Goal: Transaction & Acquisition: Purchase product/service

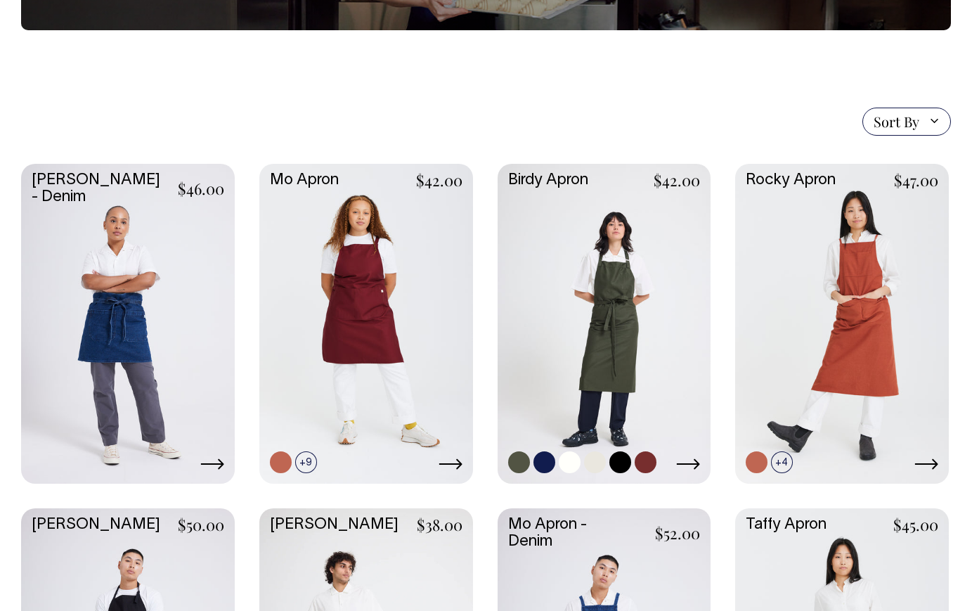
scroll to position [260, 0]
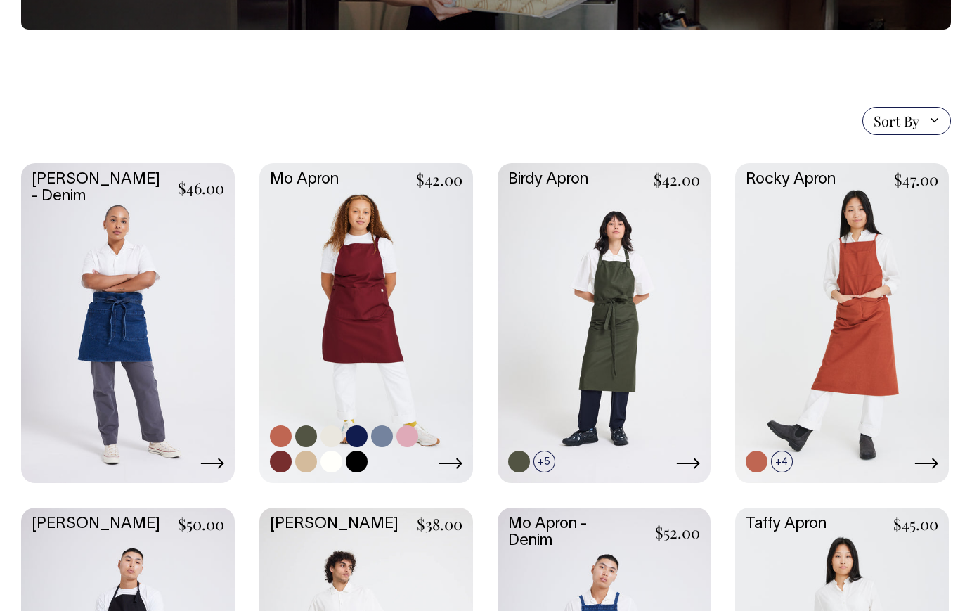
click at [391, 315] on link at bounding box center [366, 322] width 214 height 318
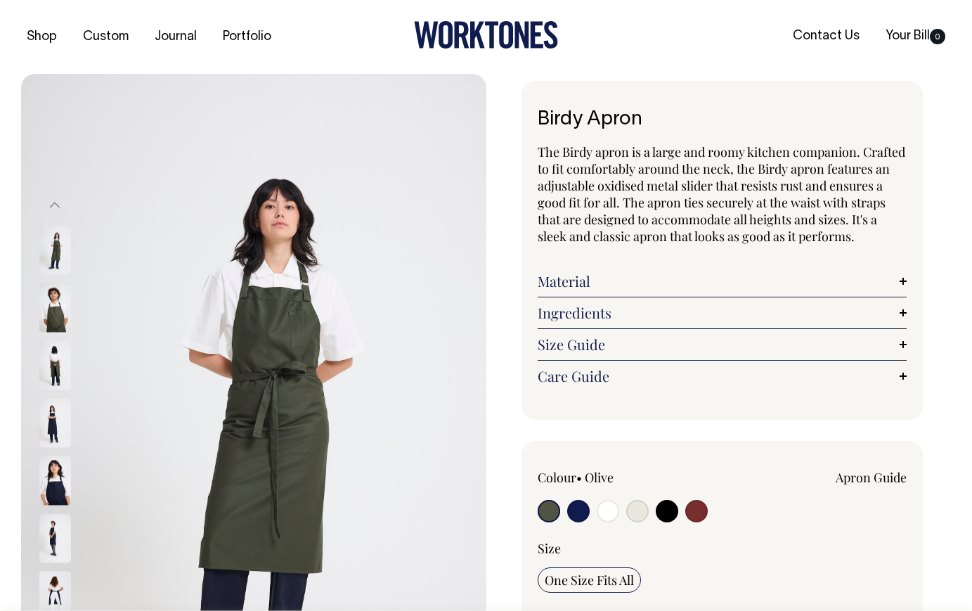
click at [583, 509] on input "radio" at bounding box center [578, 511] width 22 height 22
radio input "true"
select select "Dark Navy"
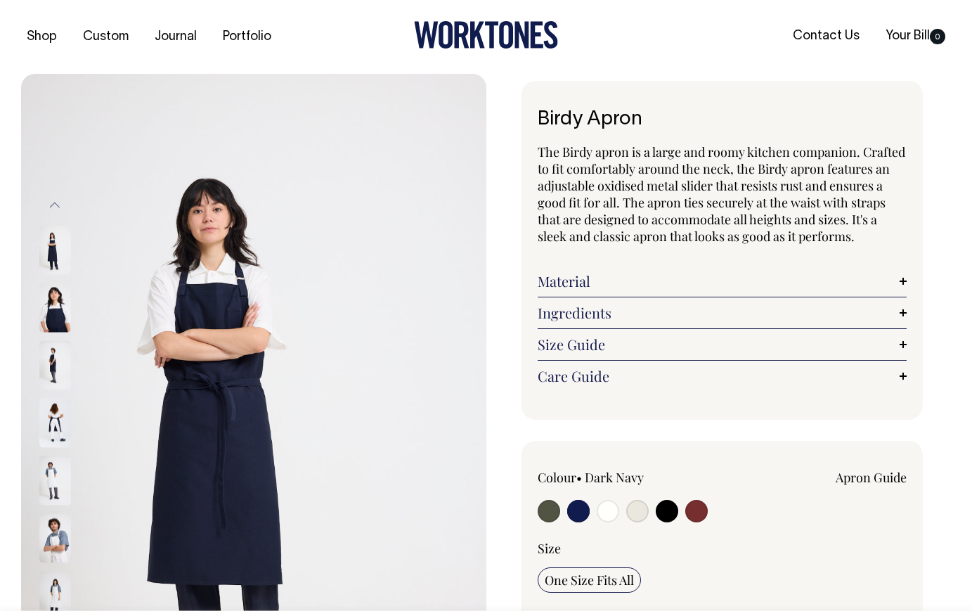
click at [608, 509] on input "radio" at bounding box center [608, 511] width 22 height 22
radio input "true"
select select "Off-White"
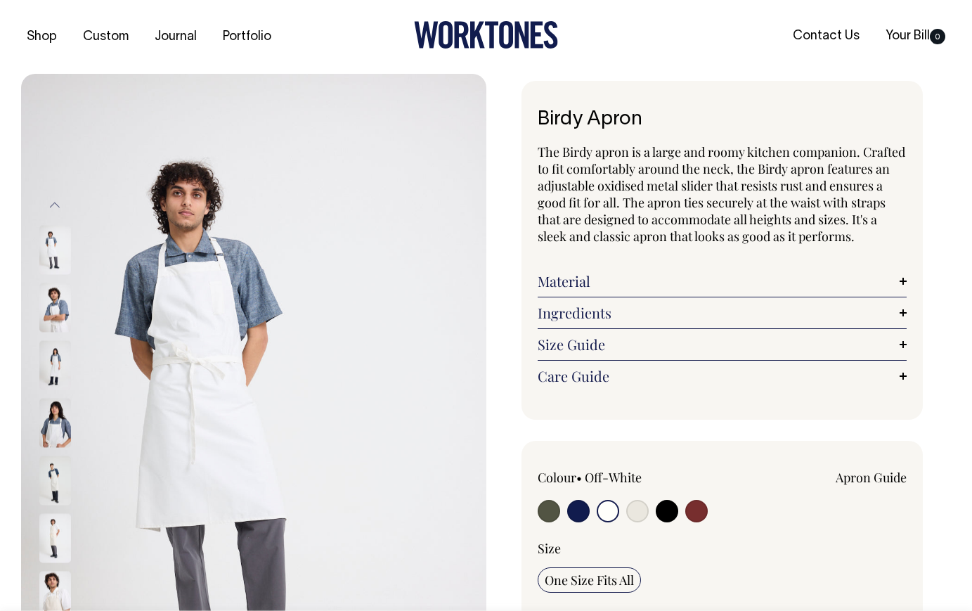
click at [648, 512] on div at bounding box center [612, 513] width 148 height 26
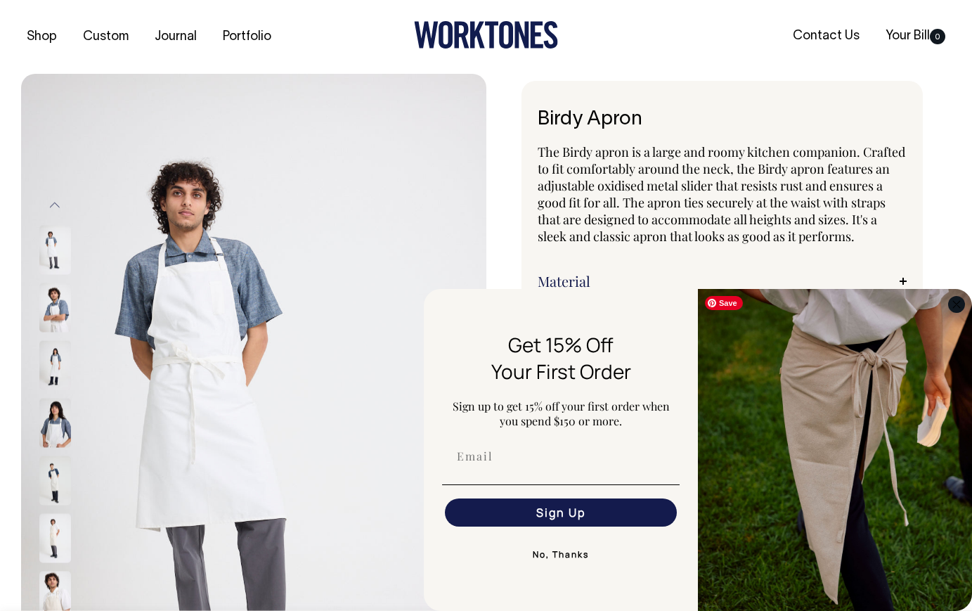
click at [950, 308] on circle "Close dialog" at bounding box center [957, 304] width 16 height 16
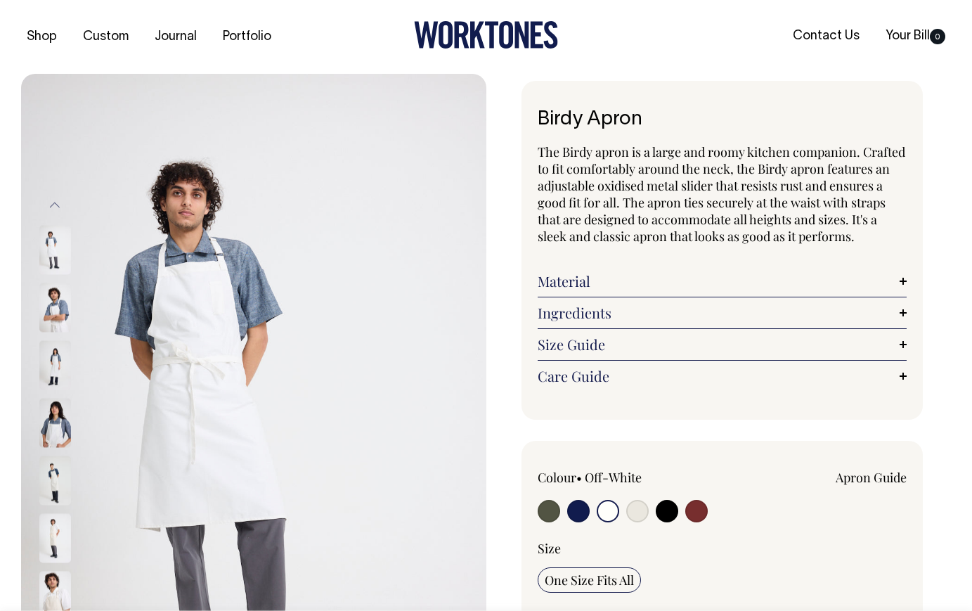
click at [584, 505] on input "radio" at bounding box center [578, 511] width 22 height 22
radio input "true"
select select "Dark Navy"
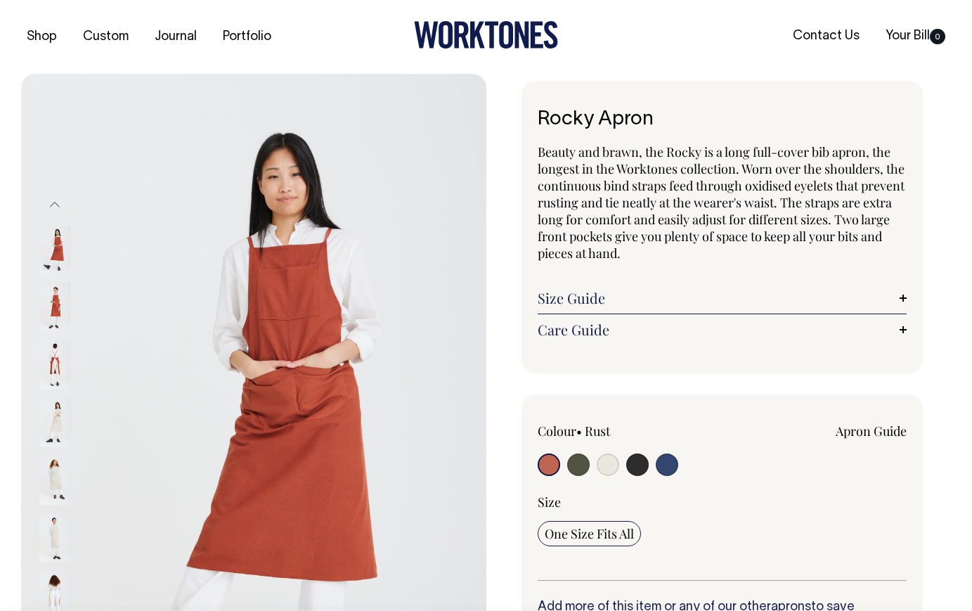
click at [672, 457] on input "radio" at bounding box center [667, 464] width 22 height 22
radio input "true"
select select "Indigo"
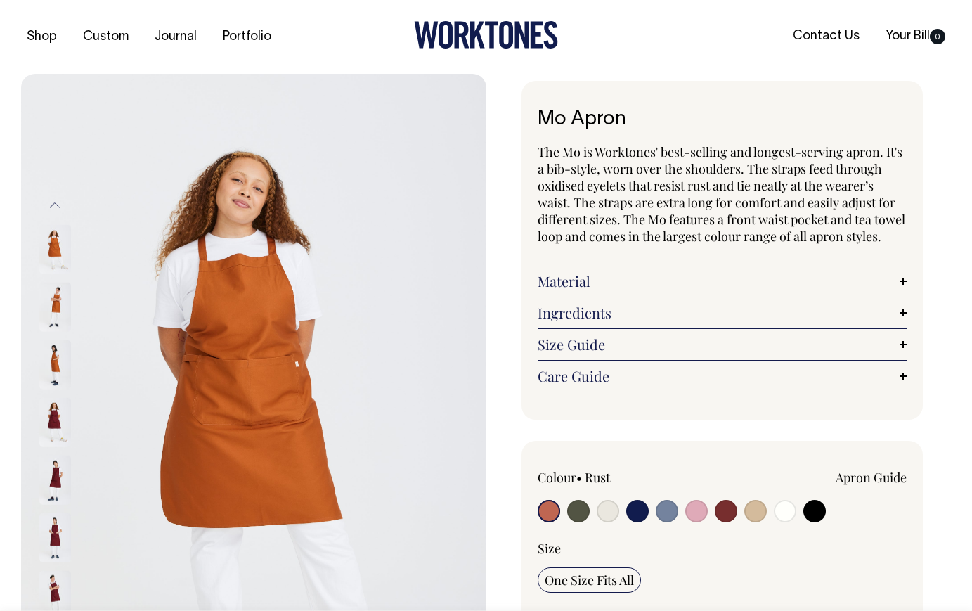
click at [695, 522] on input "radio" at bounding box center [696, 511] width 22 height 22
radio input "true"
select select "Pink"
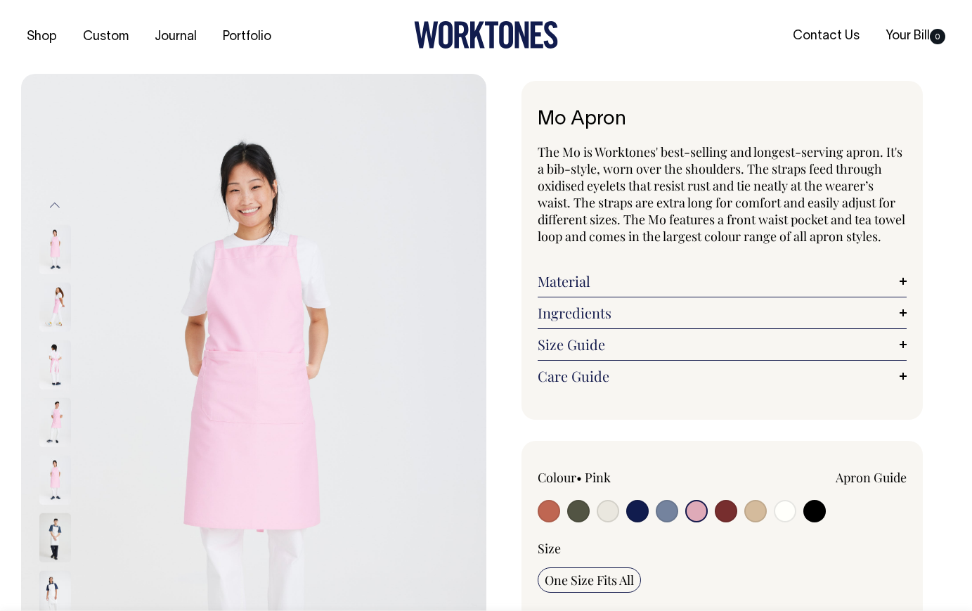
click at [49, 265] on img at bounding box center [55, 249] width 32 height 49
click at [54, 296] on img at bounding box center [55, 306] width 32 height 49
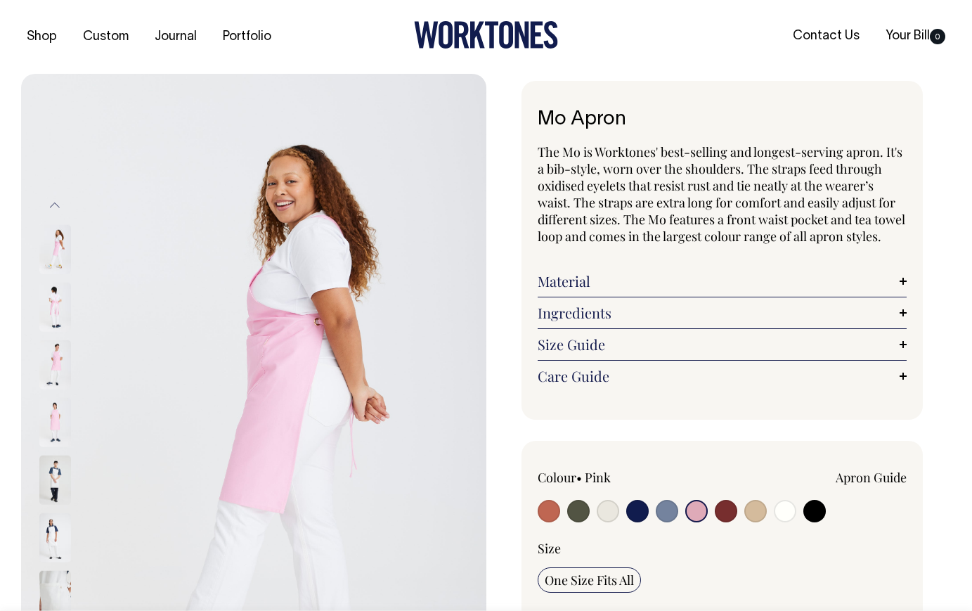
click at [57, 350] on img at bounding box center [55, 364] width 32 height 49
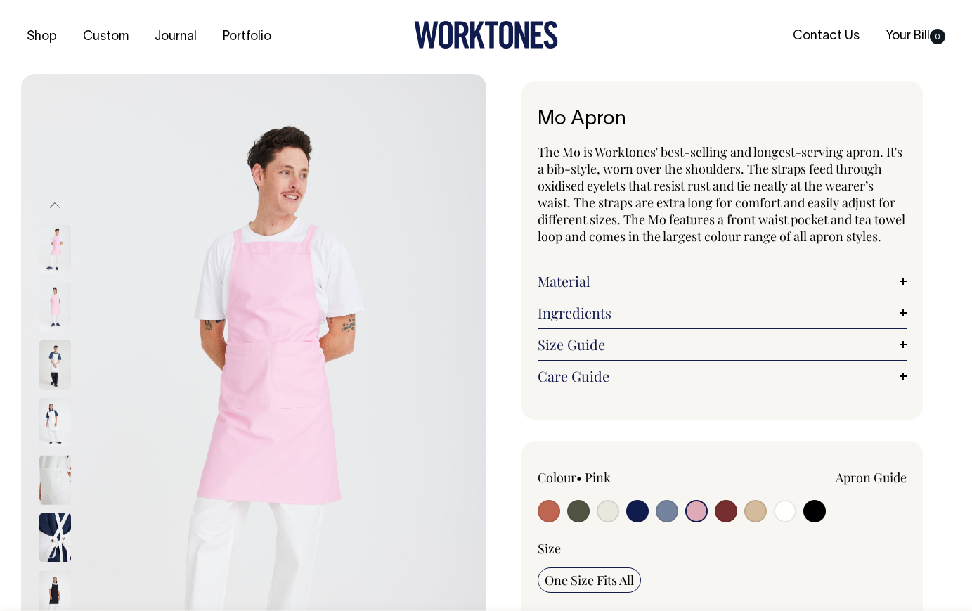
click at [56, 389] on img at bounding box center [55, 364] width 32 height 49
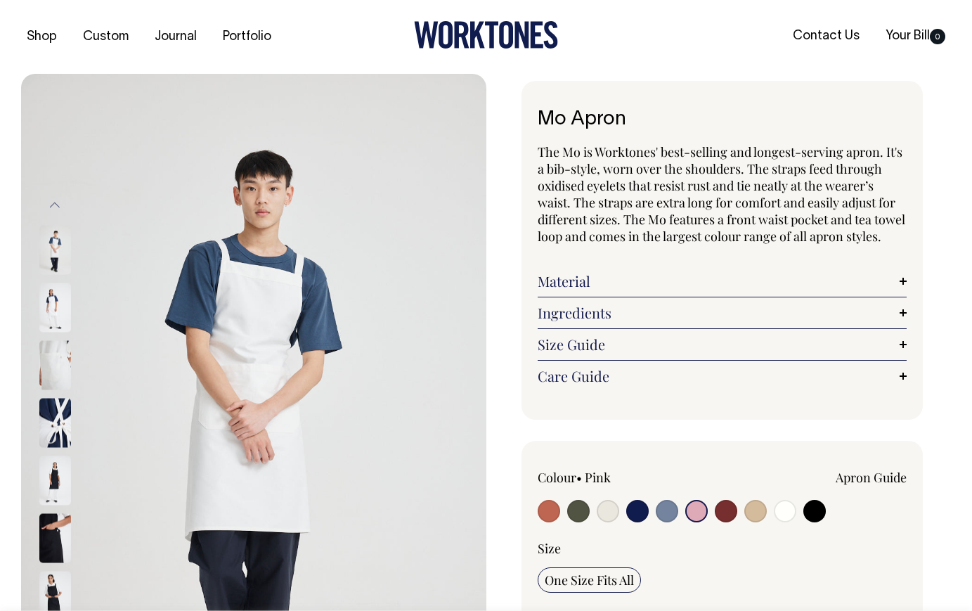
click at [61, 392] on div at bounding box center [74, 365] width 70 height 58
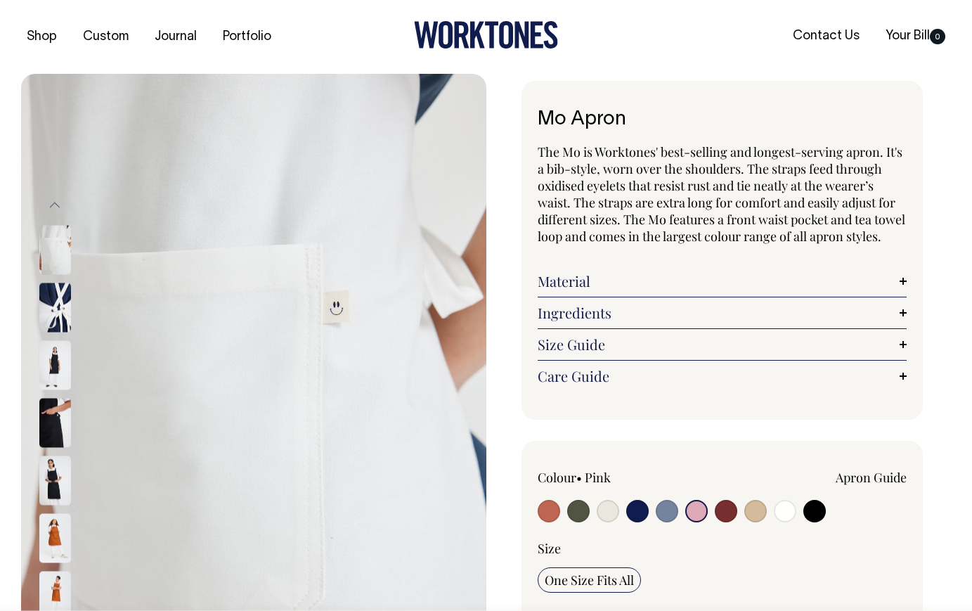
click at [60, 417] on div at bounding box center [74, 307] width 70 height 5128
click at [58, 357] on img at bounding box center [55, 364] width 32 height 49
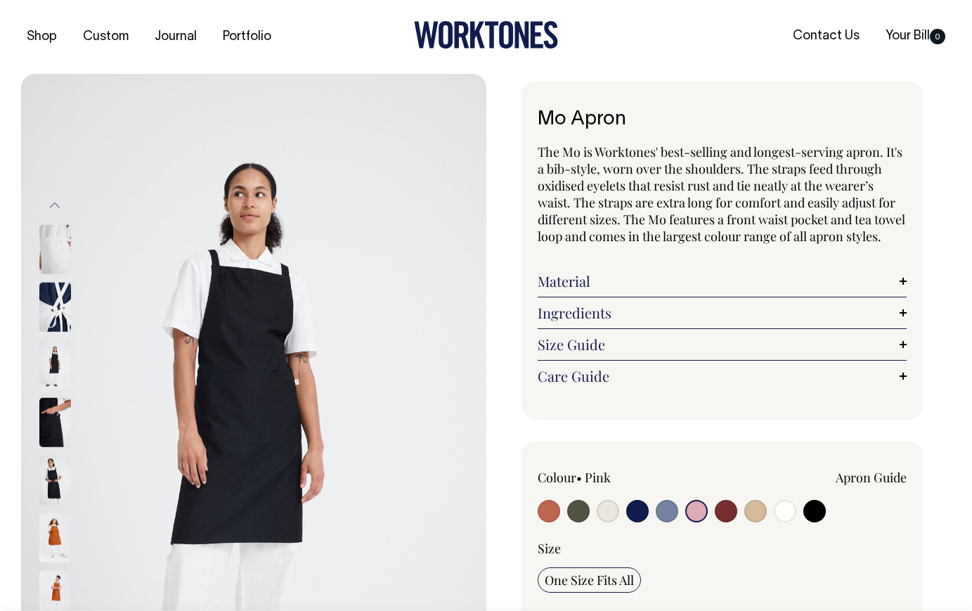
click at [58, 306] on img at bounding box center [55, 306] width 32 height 49
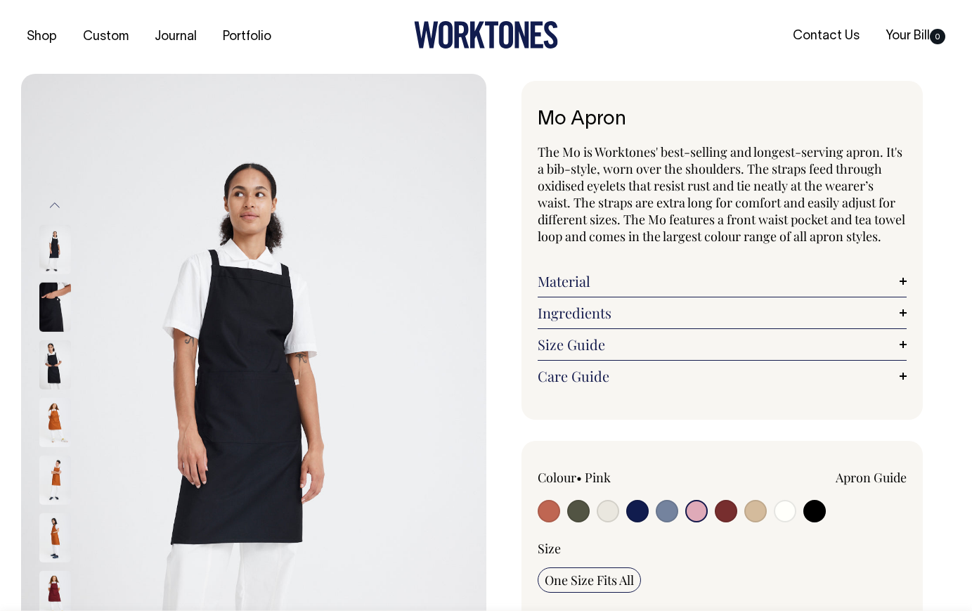
click at [58, 204] on button "Previous" at bounding box center [54, 205] width 21 height 32
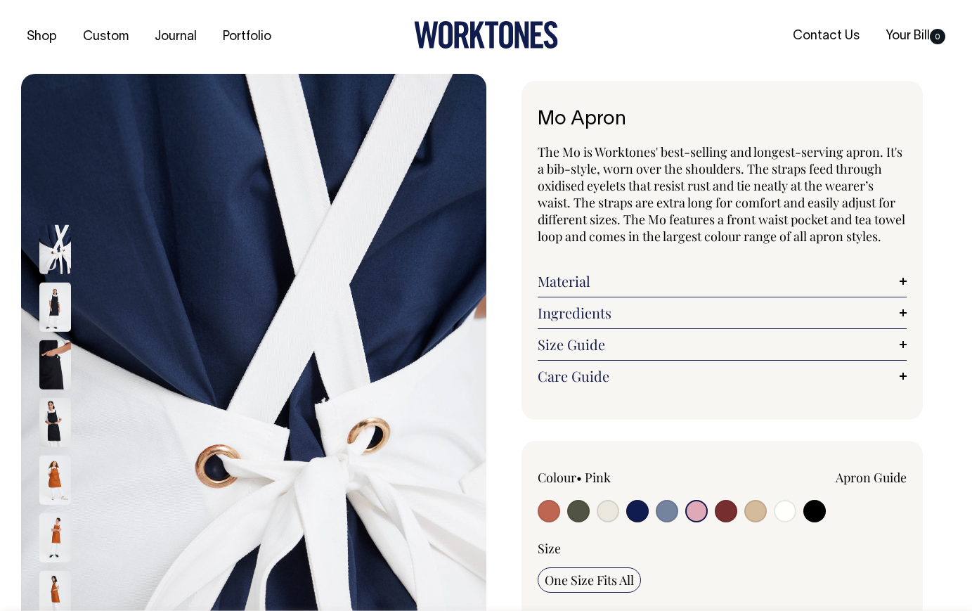
click at [63, 245] on img at bounding box center [55, 249] width 32 height 49
click at [695, 522] on input "radio" at bounding box center [696, 511] width 22 height 22
click at [652, 526] on div at bounding box center [612, 513] width 148 height 26
click at [665, 522] on input "radio" at bounding box center [667, 511] width 22 height 22
radio input "true"
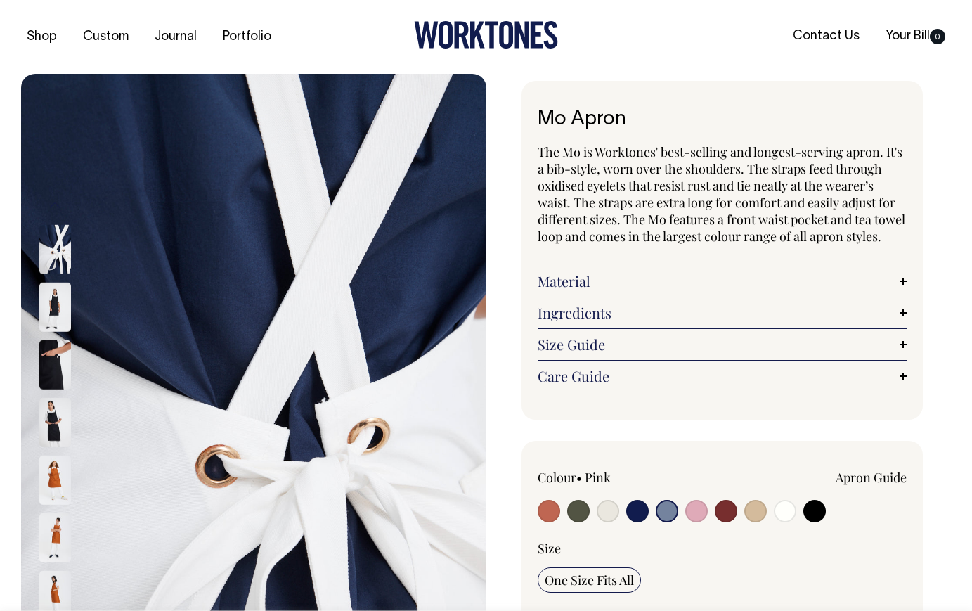
radio input "true"
select select "Blue/Grey"
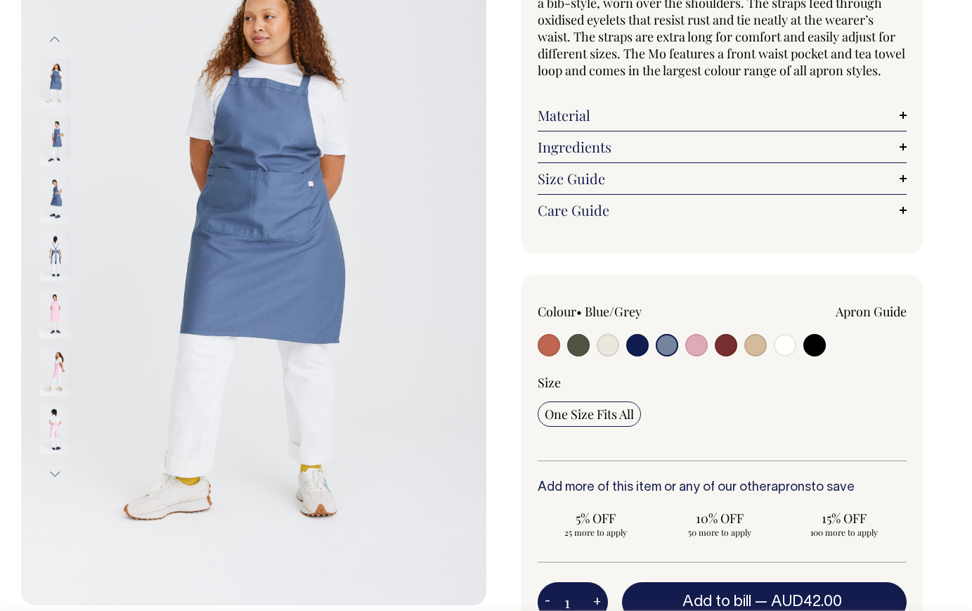
click at [695, 356] on input "radio" at bounding box center [696, 345] width 22 height 22
radio input "true"
select select "Pink"
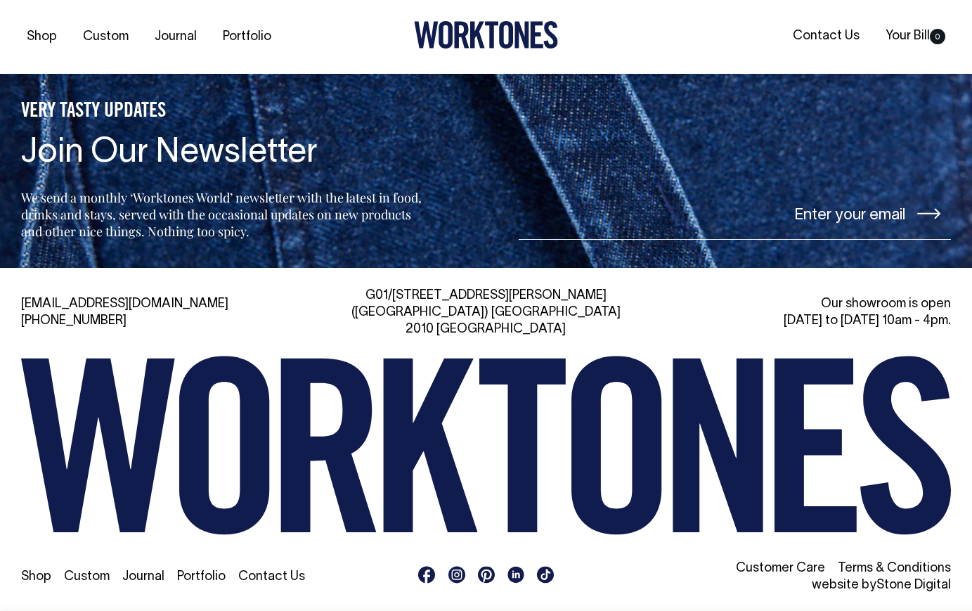
scroll to position [2234, 0]
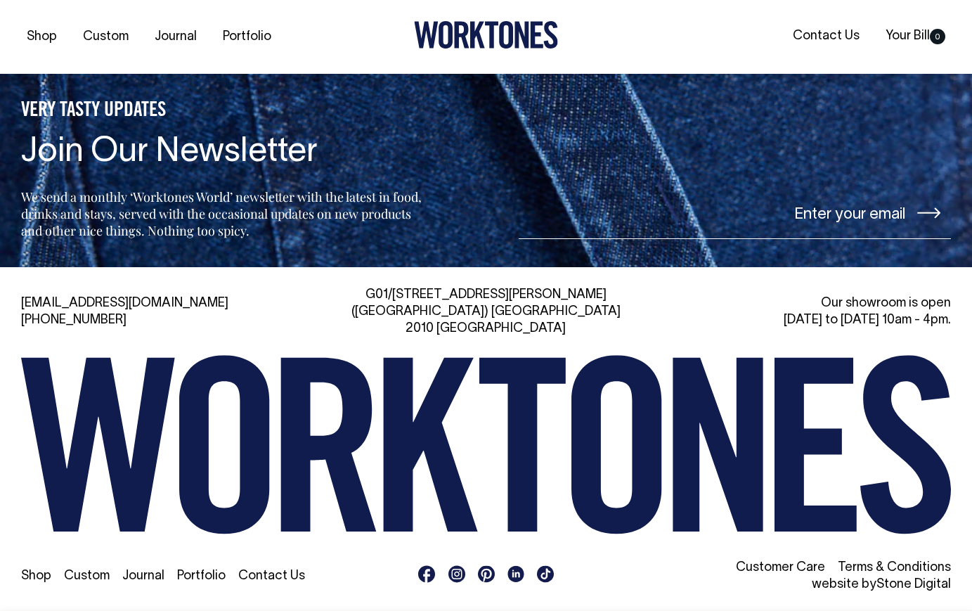
click at [462, 566] on rect at bounding box center [456, 573] width 17 height 17
